Goal: Information Seeking & Learning: Learn about a topic

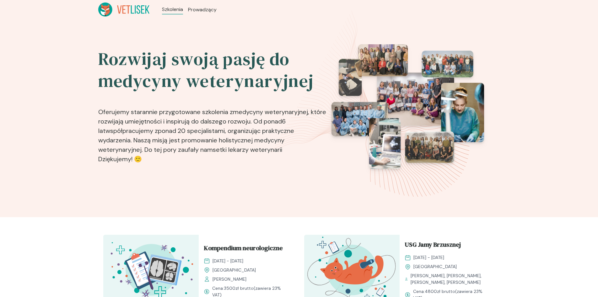
scroll to position [94, 0]
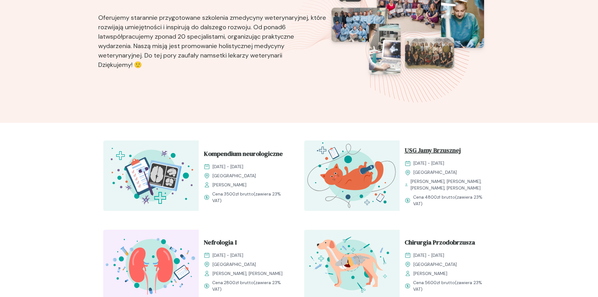
click at [427, 154] on span "USG Jamy Brzusznej" at bounding box center [433, 151] width 56 height 12
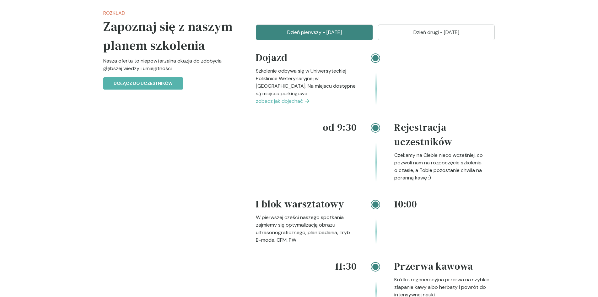
scroll to position [565, 0]
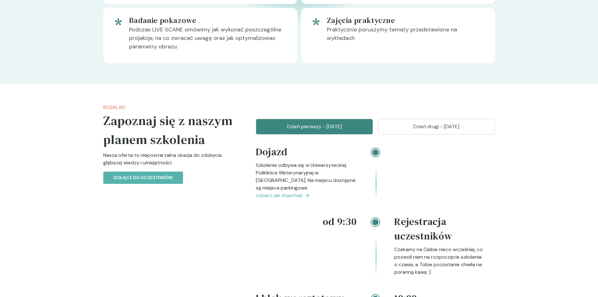
click at [405, 134] on button "Dzień drugi - [DATE]" at bounding box center [436, 127] width 117 height 16
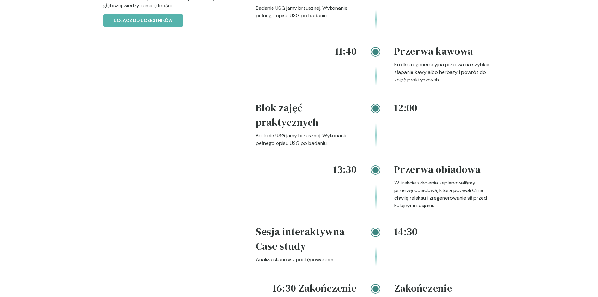
scroll to position [597, 0]
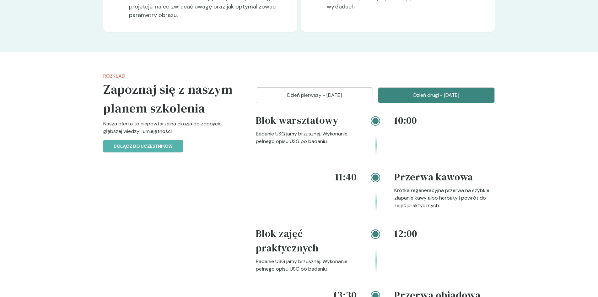
click at [296, 103] on button "Dzień pierwszy - [DATE]" at bounding box center [314, 95] width 117 height 16
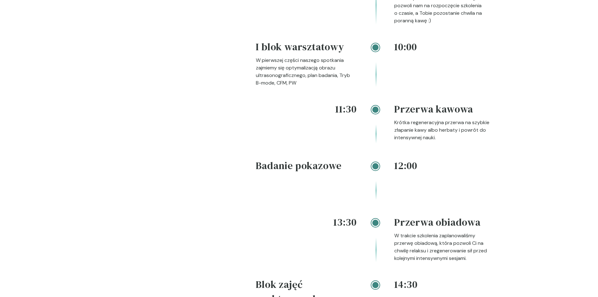
scroll to position [848, 0]
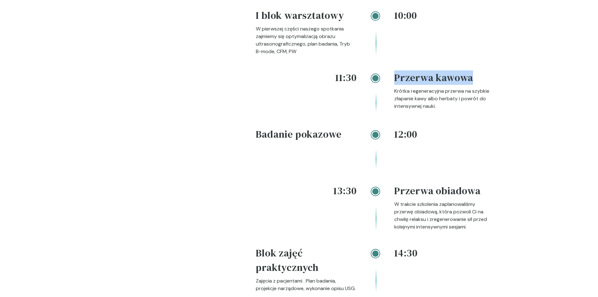
drag, startPoint x: 394, startPoint y: 88, endPoint x: 474, endPoint y: 93, distance: 80.9
click at [474, 93] on div "11:30 Przerwa kawowa Krótka regeneracyjna przerwa na szybkie złapanie kawy albo…" at bounding box center [375, 98] width 239 height 57
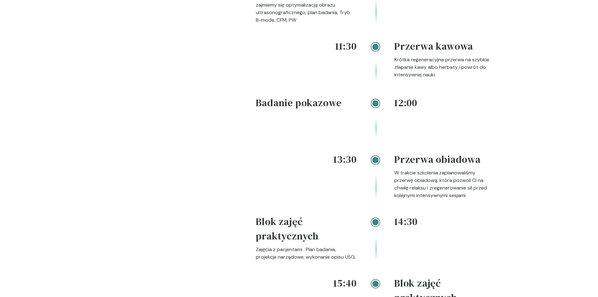
click at [399, 73] on p "Krótka regeneracyjna przerwa na szybkie złapanie kawy albo herbaty i powrót do …" at bounding box center [444, 67] width 101 height 23
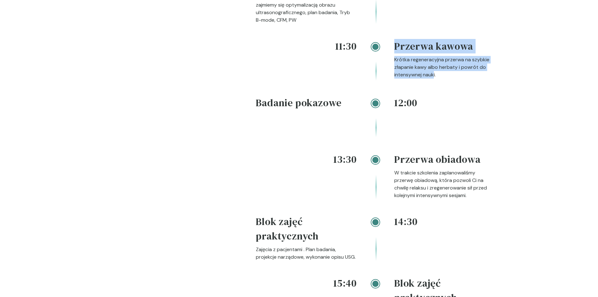
drag, startPoint x: 401, startPoint y: 74, endPoint x: 436, endPoint y: 87, distance: 37.3
click at [435, 87] on div "11:30 Przerwa kawowa Krótka regeneracyjna przerwa na szybkie złapanie kawy albo…" at bounding box center [375, 67] width 239 height 57
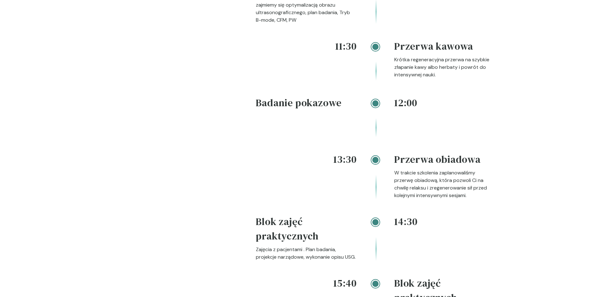
click at [438, 79] on p "Krótka regeneracyjna przerwa na szybkie złapanie kawy albo herbaty i powrót do …" at bounding box center [444, 67] width 101 height 23
